Goal: Task Accomplishment & Management: Manage account settings

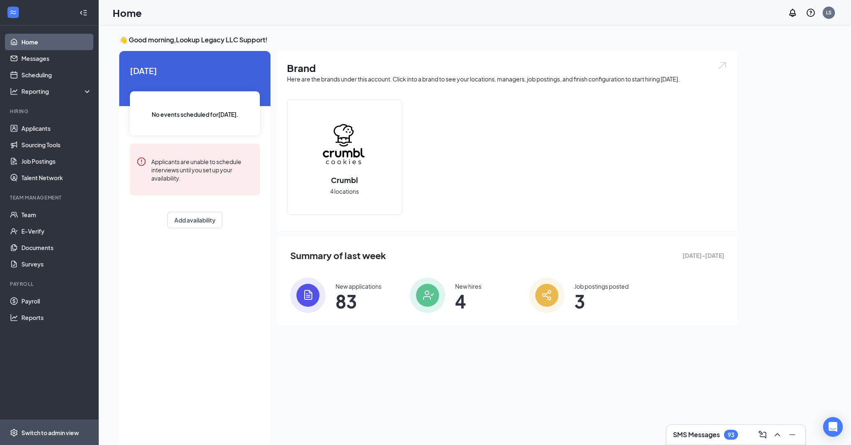
click at [64, 435] on div "Switch to admin view" at bounding box center [50, 433] width 58 height 8
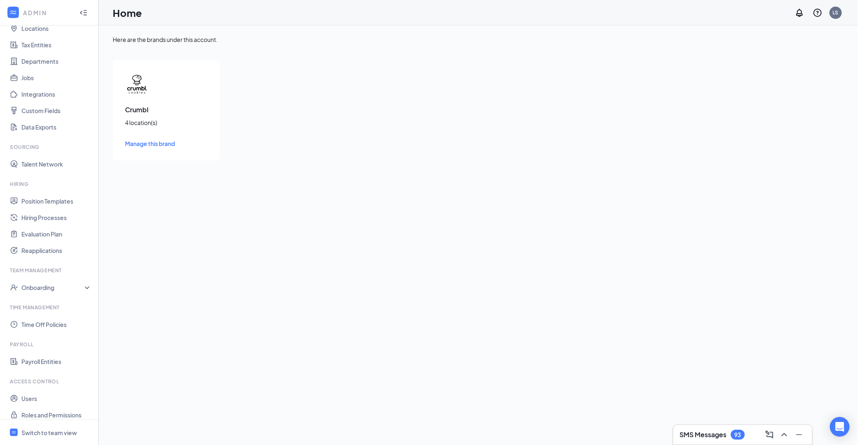
scroll to position [58, 0]
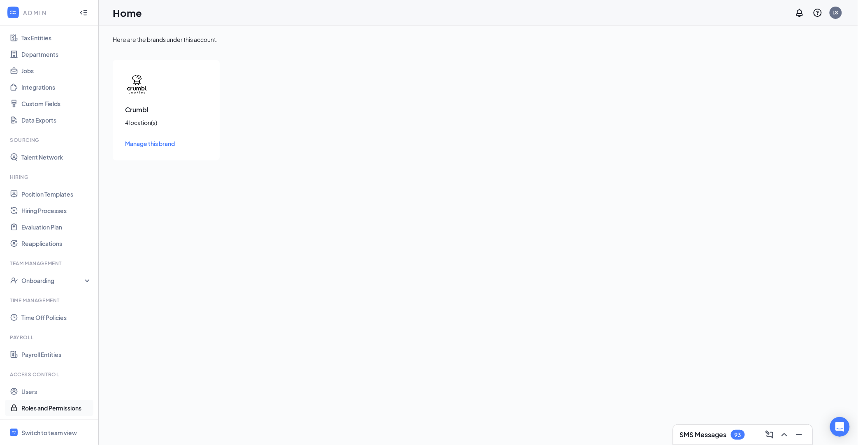
click at [72, 404] on link "Roles and Permissions" at bounding box center [56, 408] width 70 height 16
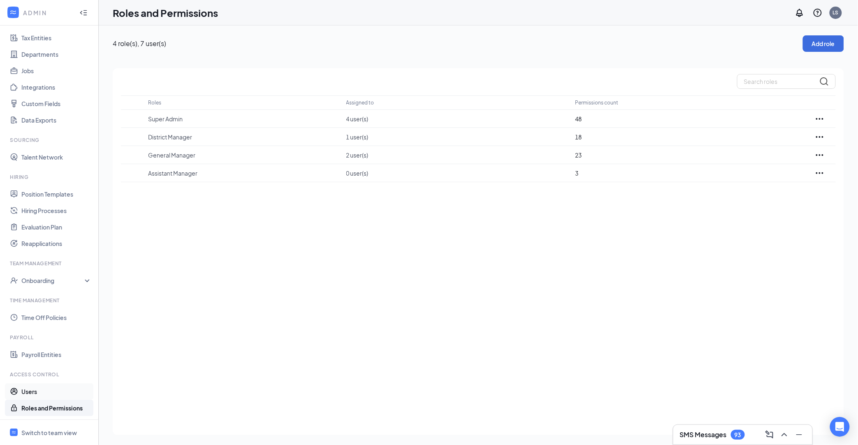
click at [68, 389] on link "Users" at bounding box center [56, 391] width 70 height 16
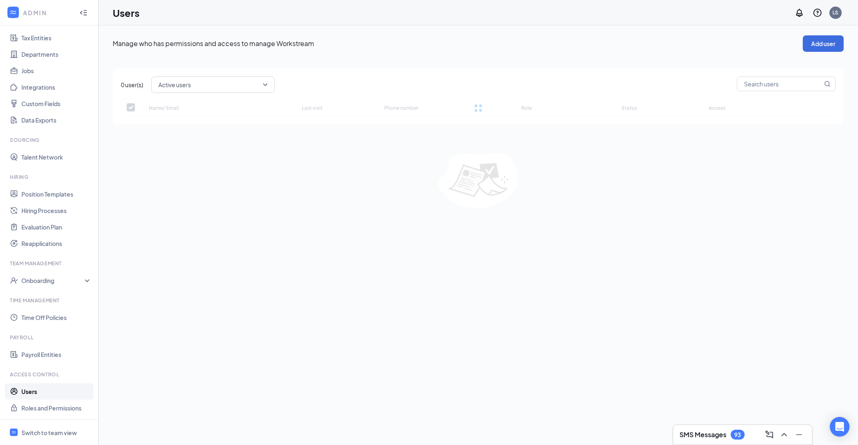
scroll to position [14, 0]
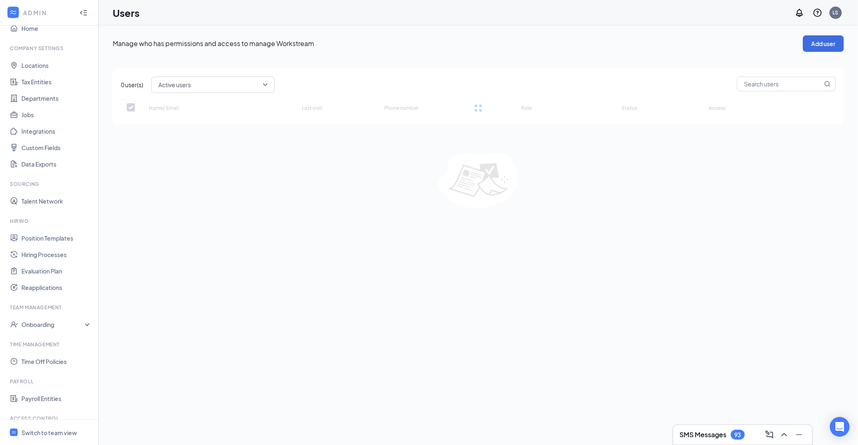
checkbox input "false"
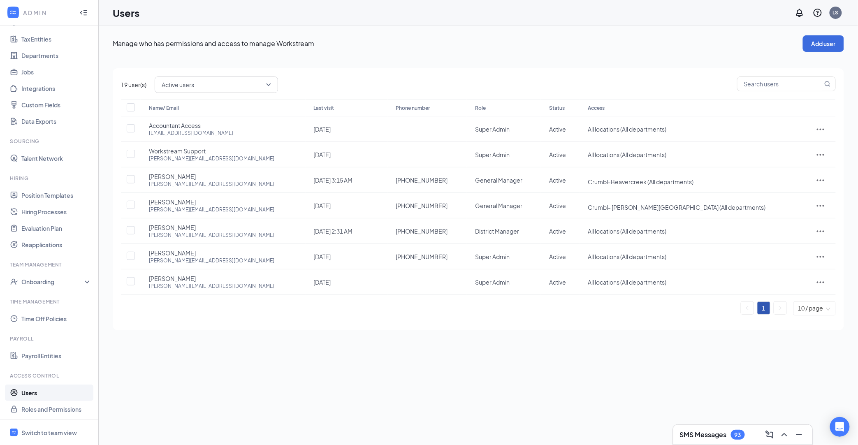
scroll to position [58, 0]
